Goal: Task Accomplishment & Management: Use online tool/utility

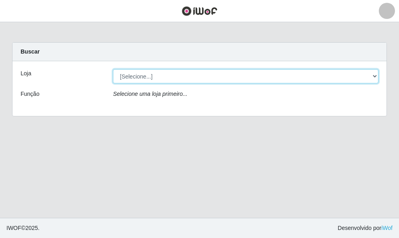
click at [211, 75] on select "[Selecione...] O ROSÁRIO ALIMENTOS" at bounding box center [245, 76] width 265 height 14
click at [113, 69] on select "[Selecione...] O ROSÁRIO ALIMENTOS" at bounding box center [245, 76] width 265 height 14
click at [211, 73] on select "[Selecione...] O ROSÁRIO ALIMENTOS" at bounding box center [245, 76] width 265 height 14
select select "349"
click at [113, 69] on select "[Selecione...] O ROSÁRIO ALIMENTOS" at bounding box center [245, 76] width 265 height 14
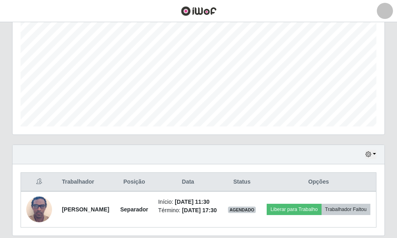
scroll to position [204, 0]
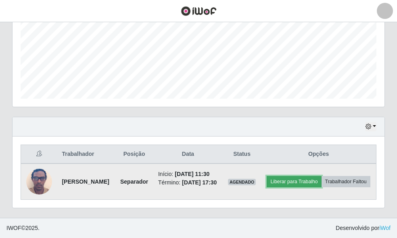
click at [321, 176] on button "Liberar para Trabalho" at bounding box center [294, 181] width 54 height 11
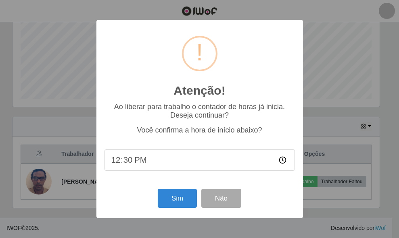
type input "12:00"
click at [183, 200] on button "Sim" at bounding box center [177, 198] width 39 height 19
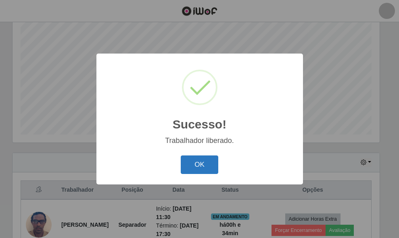
click at [196, 164] on button "OK" at bounding box center [200, 165] width 38 height 19
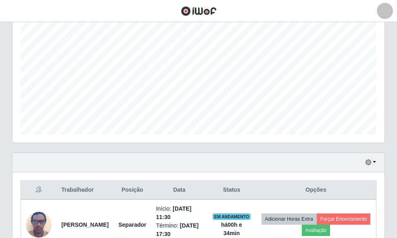
scroll to position [204, 0]
